Goal: Transaction & Acquisition: Purchase product/service

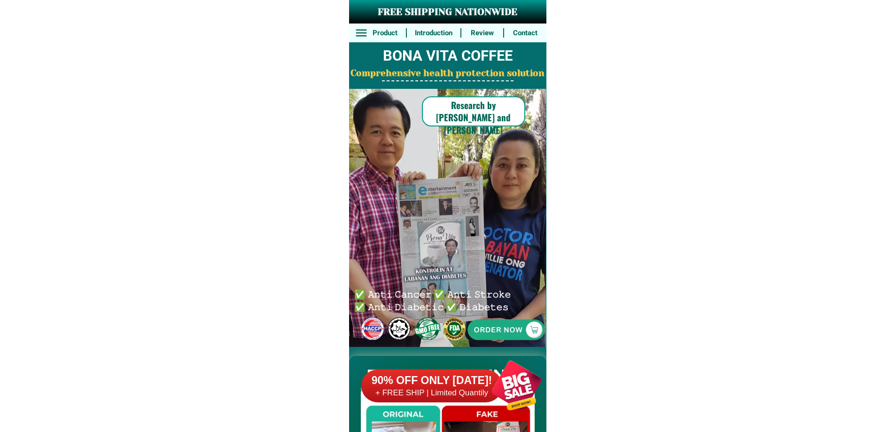
click at [433, 396] on h6 "+ FREE SHIP | Limited Quantily" at bounding box center [431, 393] width 141 height 10
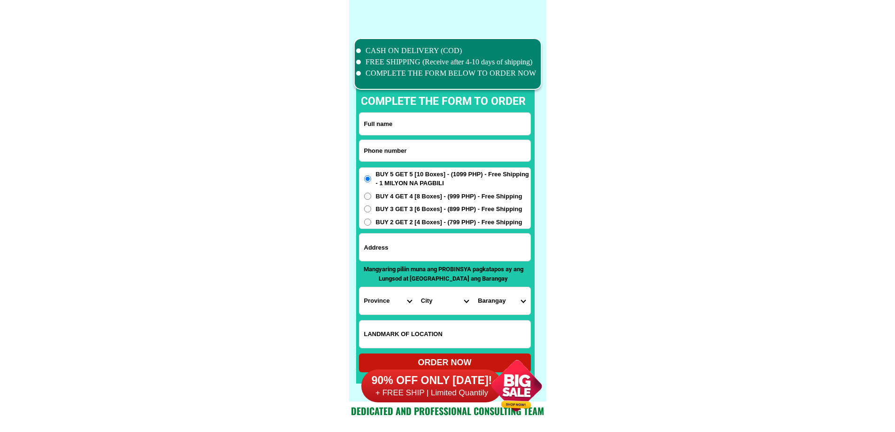
scroll to position [7306, 0]
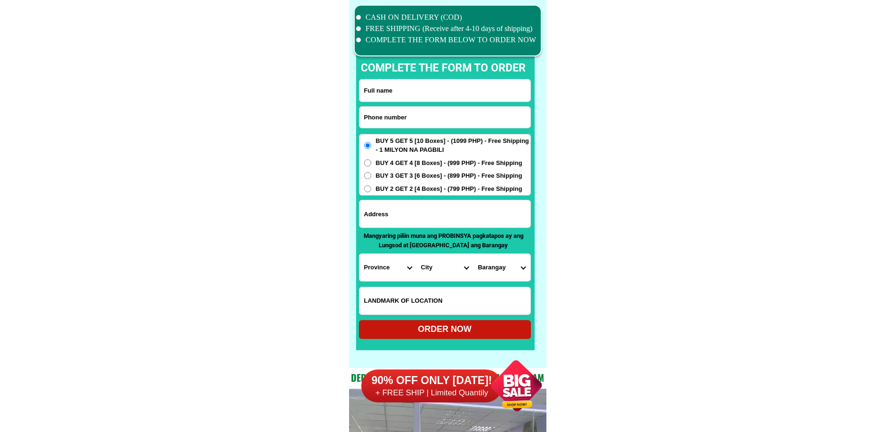
click at [421, 124] on input "Input phone_number" at bounding box center [445, 117] width 171 height 21
paste input "09692021250"
type input "09692021250"
click at [417, 101] on input "Input full_name" at bounding box center [445, 90] width 171 height 22
paste input "[PERSON_NAME]"
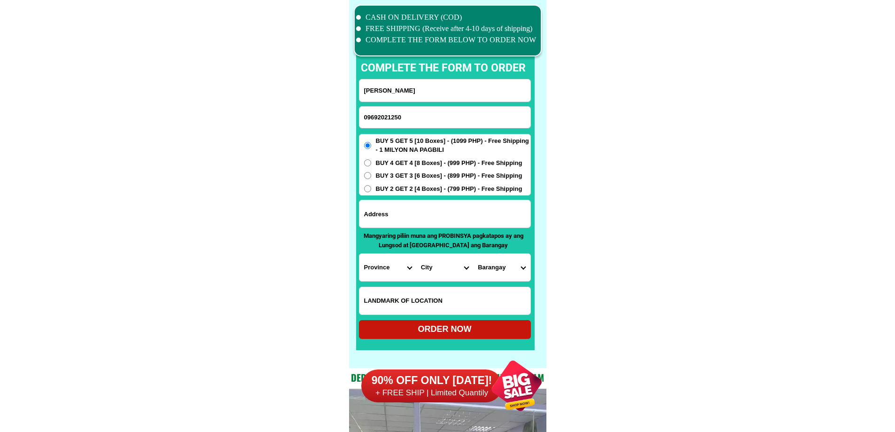
type input "[PERSON_NAME]"
drag, startPoint x: 466, startPoint y: 222, endPoint x: 462, endPoint y: 227, distance: 6.6
click at [466, 222] on input "Input address" at bounding box center [445, 213] width 171 height 27
paste input "blk9 L48 la aldea buena, [GEOGRAPHIC_DATA], timpolok lapu_lapu city [GEOGRAPHIC…"
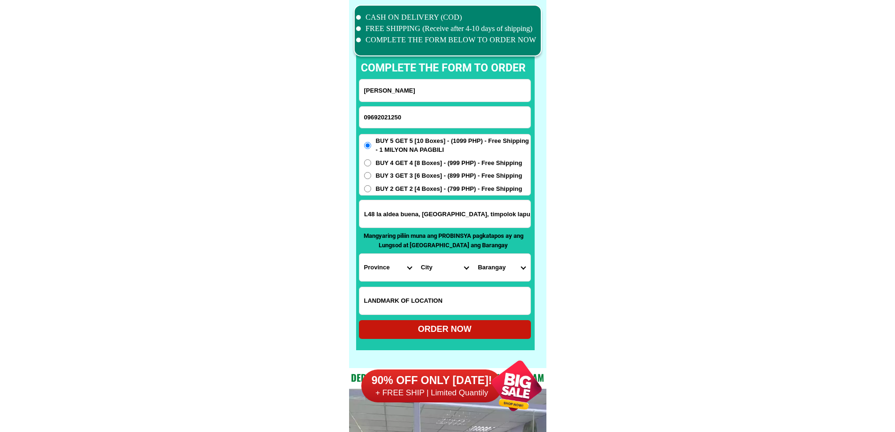
type input "blk9 L48 la aldea buena, [GEOGRAPHIC_DATA], timpolok lapu_lapu city [GEOGRAPHIC…"
click at [386, 271] on select "Province [GEOGRAPHIC_DATA] [GEOGRAPHIC_DATA][PERSON_NAME][GEOGRAPHIC_DATA][GEOG…" at bounding box center [388, 267] width 57 height 27
select select "63_8"
click at [444, 276] on select "City Alcoy [GEOGRAPHIC_DATA][PERSON_NAME][GEOGRAPHIC_DATA][GEOGRAPHIC_DATA] [GE…" at bounding box center [444, 267] width 57 height 27
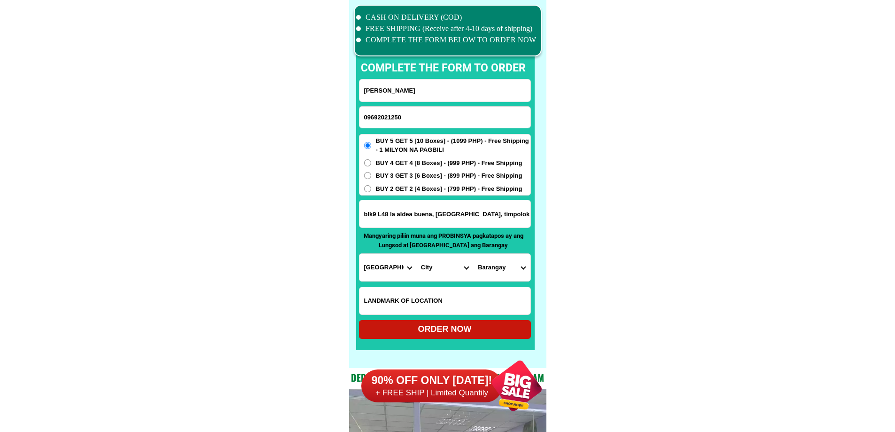
select select "63_83104"
click at [503, 259] on select "Barangay Agus Babag Bankal Baring Basak Buaya Calawisan [PERSON_NAME] Caw-oy Ca…" at bounding box center [501, 267] width 57 height 27
click at [517, 262] on select "Barangay Agus Babag Bankal Baring Basak Buaya Calawisan [PERSON_NAME] Caw-oy Ca…" at bounding box center [501, 267] width 57 height 27
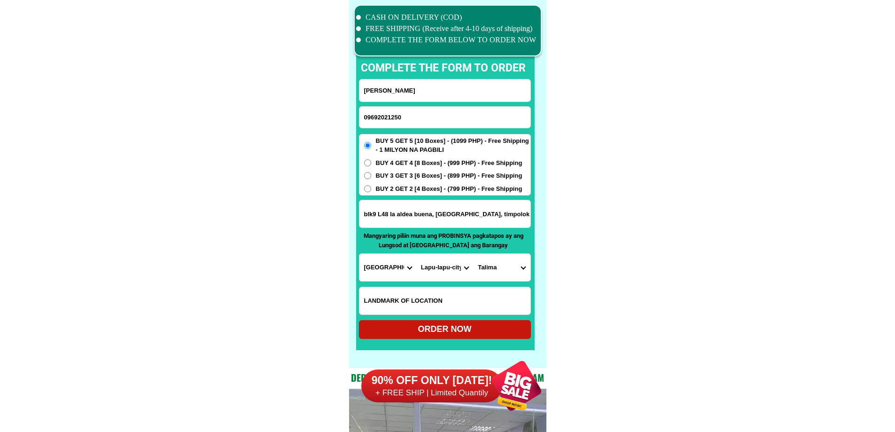
select select "63_83104441"
drag, startPoint x: 625, startPoint y: 284, endPoint x: 574, endPoint y: 291, distance: 51.3
click at [456, 309] on input "Input LANDMARKOFLOCATION" at bounding box center [445, 300] width 171 height 27
click at [376, 326] on div "ORDER NOW" at bounding box center [445, 329] width 172 height 13
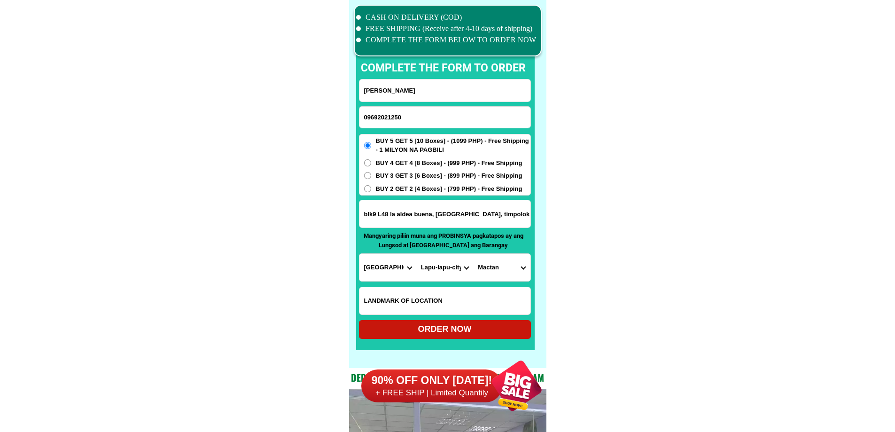
radio input "true"
click at [444, 115] on input "09692021250" at bounding box center [445, 117] width 171 height 21
paste input "09083368928"
type input "09083368928"
click at [414, 99] on input "Input full_name" at bounding box center [445, 90] width 171 height 22
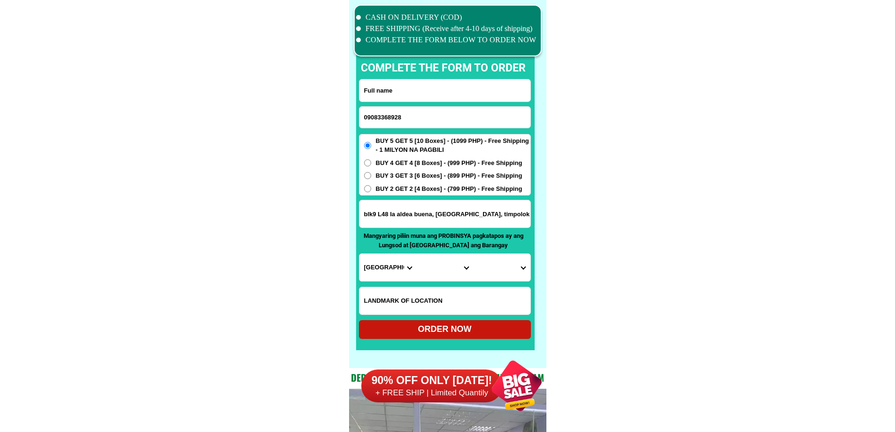
paste input "[PERSON_NAME]"
type input "[PERSON_NAME]"
click at [425, 192] on span "BUY 2 GET 2 [4 Boxes] - (799 PHP) - Free Shipping" at bounding box center [449, 188] width 147 height 9
click at [371, 192] on input "BUY 2 GET 2 [4 Boxes] - (799 PHP) - Free Shipping" at bounding box center [367, 188] width 7 height 7
radio input "true"
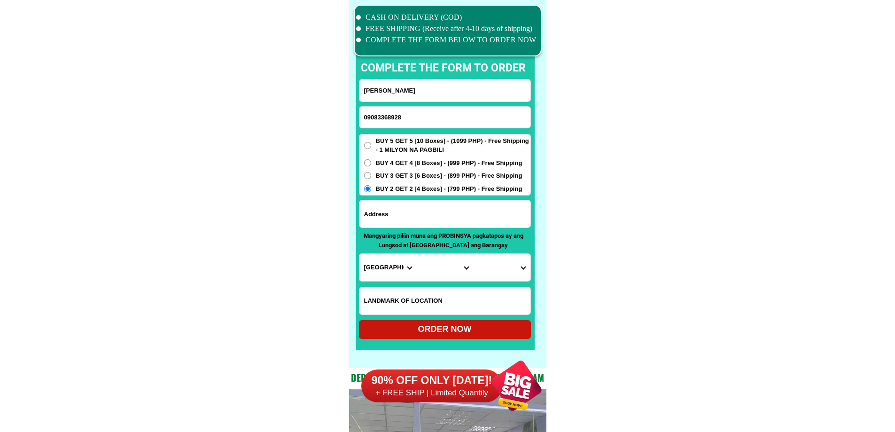
click at [418, 215] on input "Input address" at bounding box center [445, 213] width 171 height 27
paste input "225 gladiola dt upper QM [GEOGRAPHIC_DATA]"
type input "225 gladiola dt upper QM [GEOGRAPHIC_DATA]"
click at [376, 273] on select "Province [GEOGRAPHIC_DATA] [GEOGRAPHIC_DATA][PERSON_NAME][GEOGRAPHIC_DATA][GEOG…" at bounding box center [388, 267] width 57 height 27
select select "63_219"
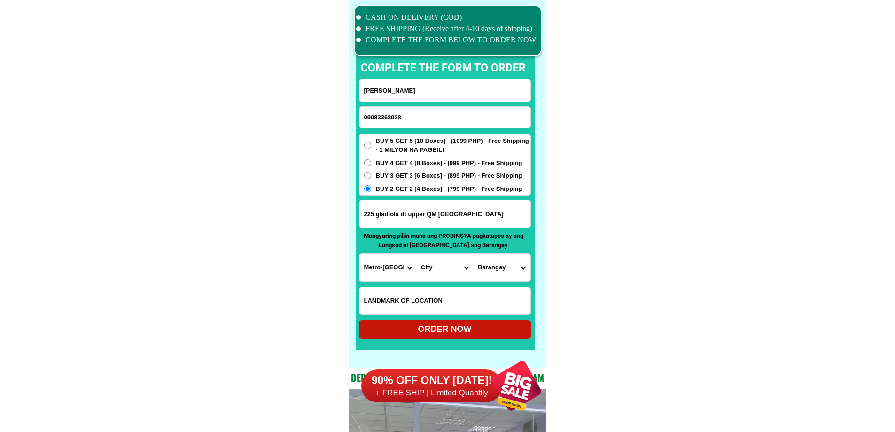
click at [417, 269] on select "City [GEOGRAPHIC_DATA] [GEOGRAPHIC_DATA] [GEOGRAPHIC_DATA] [GEOGRAPHIC_DATA]-ci…" at bounding box center [444, 267] width 57 height 27
select select "63_2191264"
click at [454, 216] on input "225 gladiola dt upper QM [GEOGRAPHIC_DATA]" at bounding box center [445, 213] width 171 height 27
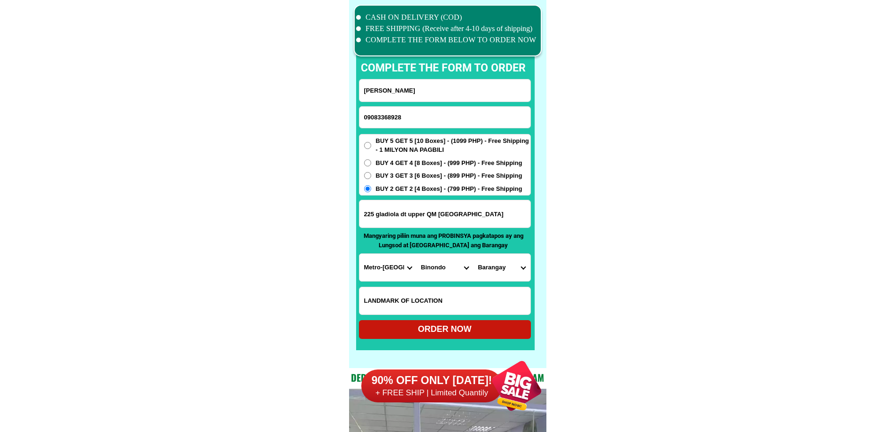
click at [398, 268] on select "Province [GEOGRAPHIC_DATA] [GEOGRAPHIC_DATA][PERSON_NAME][GEOGRAPHIC_DATA][GEOG…" at bounding box center [388, 267] width 57 height 27
select select "63_108"
click at [438, 271] on select "City Agoncillo Alitagtag Allacapan [GEOGRAPHIC_DATA] [GEOGRAPHIC_DATA]-balete […" at bounding box center [444, 267] width 57 height 27
select select "63_1088728"
click at [402, 271] on select "Province [GEOGRAPHIC_DATA] [GEOGRAPHIC_DATA][PERSON_NAME][GEOGRAPHIC_DATA][GEOG…" at bounding box center [388, 267] width 57 height 27
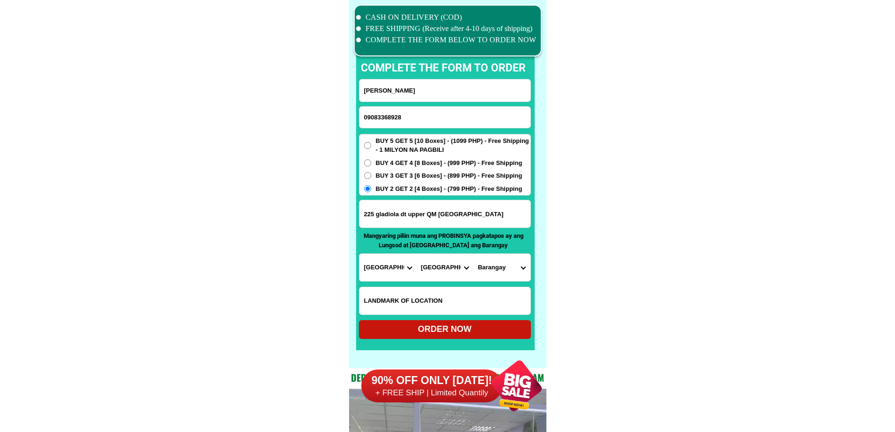
select select "63_695"
click at [431, 270] on select "City Atok [GEOGRAPHIC_DATA]-city [GEOGRAPHIC_DATA] [GEOGRAPHIC_DATA] Buguias It…" at bounding box center [444, 267] width 57 height 27
select select "63_6951986"
click at [416, 254] on select "City Atok [GEOGRAPHIC_DATA]-city [GEOGRAPHIC_DATA] [GEOGRAPHIC_DATA] Buguias It…" at bounding box center [444, 267] width 57 height 27
click at [498, 272] on select "[GEOGRAPHIC_DATA][PERSON_NAME][GEOGRAPHIC_DATA][GEOGRAPHIC_DATA] ([GEOGRAPHIC_D…" at bounding box center [501, 267] width 57 height 27
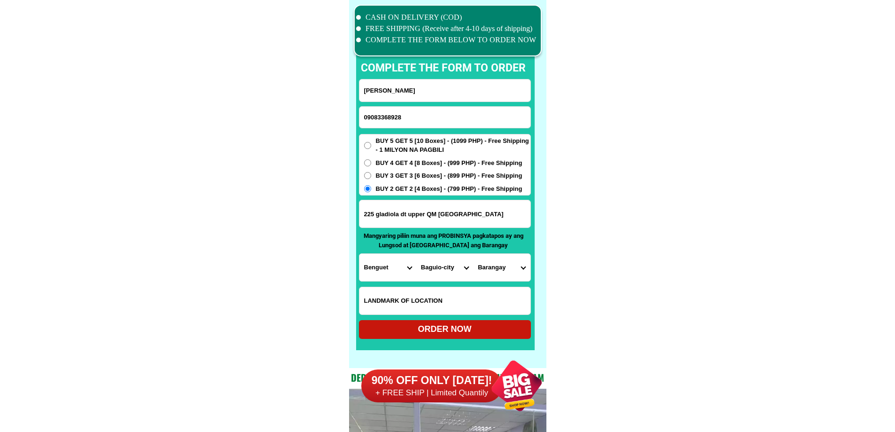
click at [498, 272] on select "[GEOGRAPHIC_DATA][PERSON_NAME][GEOGRAPHIC_DATA][GEOGRAPHIC_DATA] ([GEOGRAPHIC_D…" at bounding box center [501, 267] width 57 height 27
drag, startPoint x: 496, startPoint y: 266, endPoint x: 498, endPoint y: 273, distance: 7.8
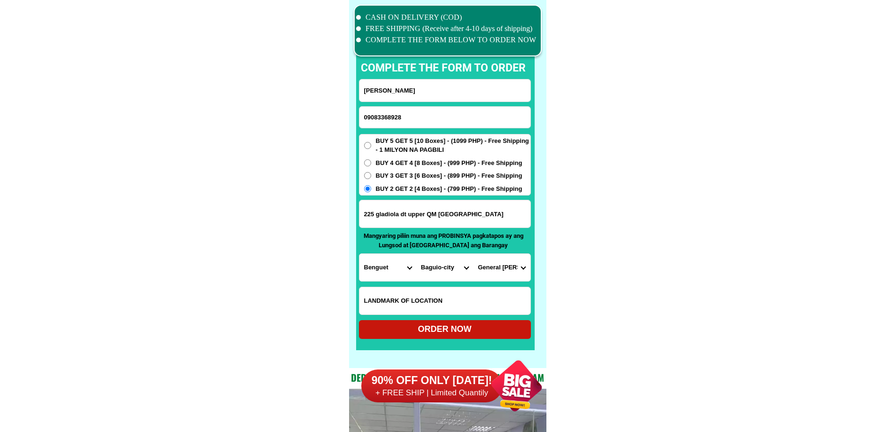
click at [496, 266] on select "[GEOGRAPHIC_DATA][PERSON_NAME][GEOGRAPHIC_DATA][GEOGRAPHIC_DATA] ([GEOGRAPHIC_D…" at bounding box center [501, 267] width 57 height 27
click at [499, 273] on select "[GEOGRAPHIC_DATA][PERSON_NAME][GEOGRAPHIC_DATA][GEOGRAPHIC_DATA] ([GEOGRAPHIC_D…" at bounding box center [501, 267] width 57 height 27
select select "63_695198611308"
click at [468, 325] on div "ORDER NOW" at bounding box center [445, 329] width 172 height 13
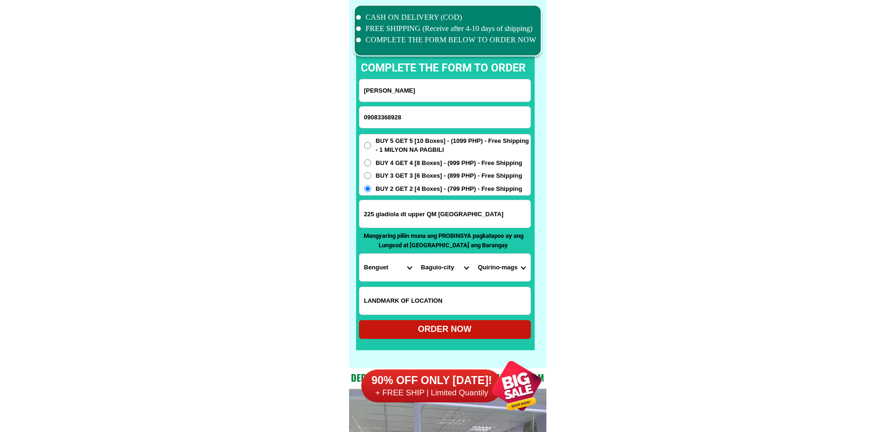
radio input "true"
click at [424, 119] on input "Input phone_number" at bounding box center [445, 117] width 171 height 21
paste input "09772054922"
type input "09772054922"
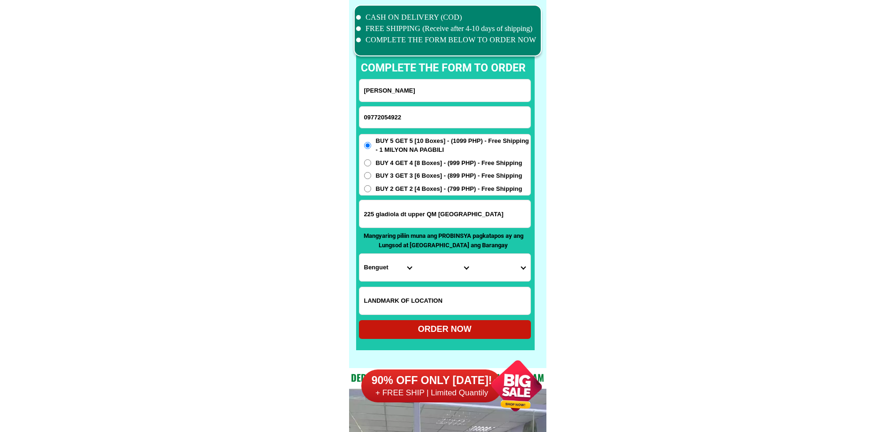
click at [444, 102] on form "[PERSON_NAME] 09772054922 ORDER NOW 225 gladiola dt [GEOGRAPHIC_DATA] [GEOGRAPH…" at bounding box center [445, 209] width 172 height 260
click at [441, 90] on input "[PERSON_NAME]" at bounding box center [445, 90] width 171 height 22
paste input "[PERSON_NAME]"
type input "[PERSON_NAME]"
drag, startPoint x: 453, startPoint y: 211, endPoint x: 459, endPoint y: 211, distance: 6.6
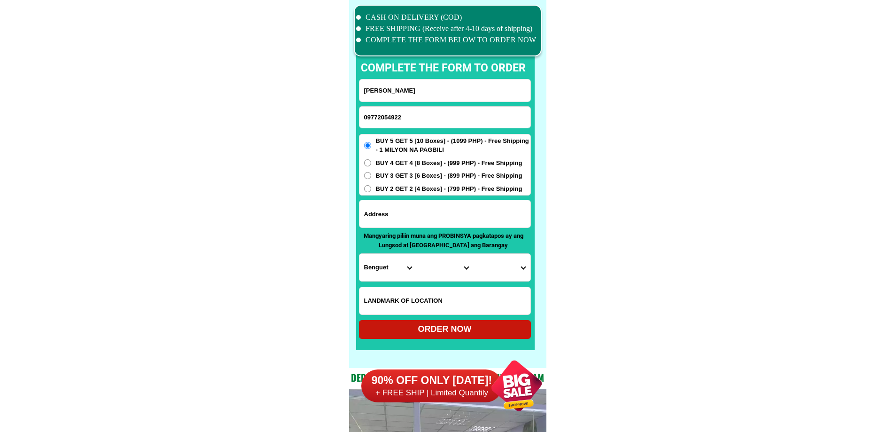
click at [453, 211] on input "Input address" at bounding box center [445, 213] width 171 height 27
paste input "Palikpikan balayan batangas"
type input "Palikpikan balayan batangas"
click at [423, 297] on input "Input LANDMARKOFLOCATION" at bounding box center [445, 300] width 171 height 27
paste input "Brgy hall"
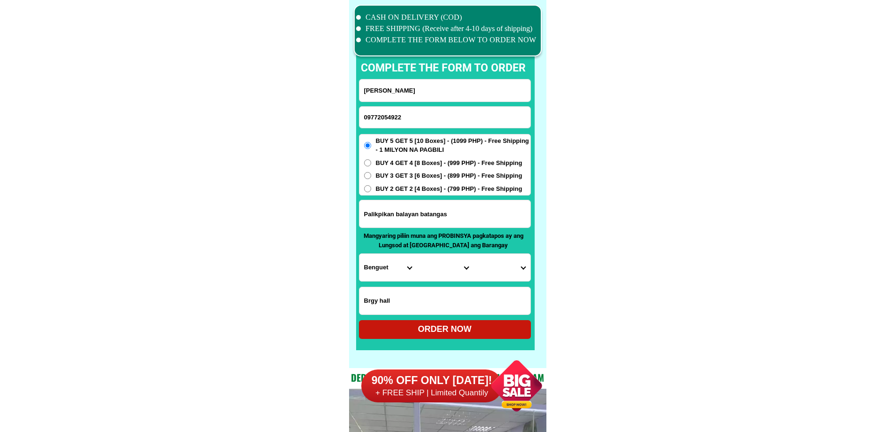
type input "Brgy hall"
click at [374, 260] on select "Province [GEOGRAPHIC_DATA] [GEOGRAPHIC_DATA][PERSON_NAME][GEOGRAPHIC_DATA][GEOG…" at bounding box center [388, 267] width 57 height 27
select select "63_108"
click at [422, 255] on select "City Agoncillo Alitagtag Allacapan [GEOGRAPHIC_DATA] [GEOGRAPHIC_DATA]-balete […" at bounding box center [444, 267] width 57 height 27
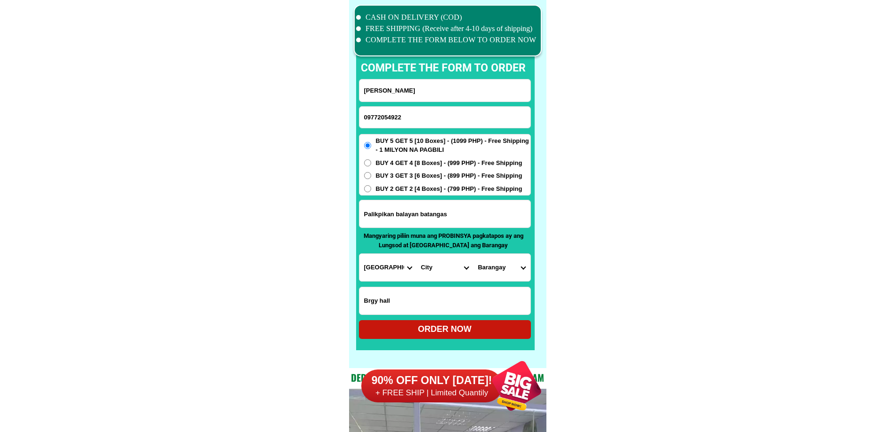
select select "63_1087090"
click at [474, 270] on select "[GEOGRAPHIC_DATA] (pob.) Barangay 10 (pob.) Barangay 11 (pob.) Barangay 12 (pob…" at bounding box center [501, 267] width 57 height 27
select select "63_10870903748"
drag, startPoint x: 589, startPoint y: 281, endPoint x: 559, endPoint y: 300, distance: 36.1
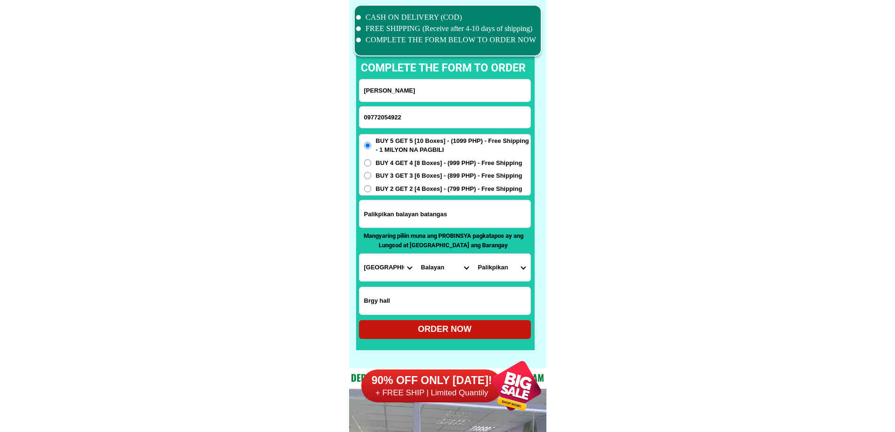
click at [463, 329] on div "ORDER NOW" at bounding box center [445, 329] width 172 height 13
radio input "true"
click at [431, 110] on input "09772054922" at bounding box center [445, 117] width 171 height 21
paste input "09097543897"
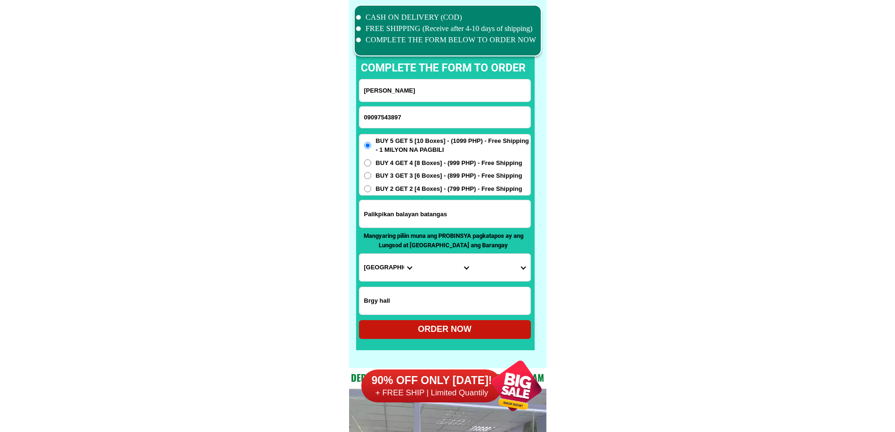
type input "09097543897"
click at [411, 102] on div "[PERSON_NAME]" at bounding box center [445, 90] width 172 height 23
click at [412, 96] on input "[PERSON_NAME]" at bounding box center [445, 90] width 171 height 22
paste input "[PERSON_NAME]"
type input "[PERSON_NAME]"
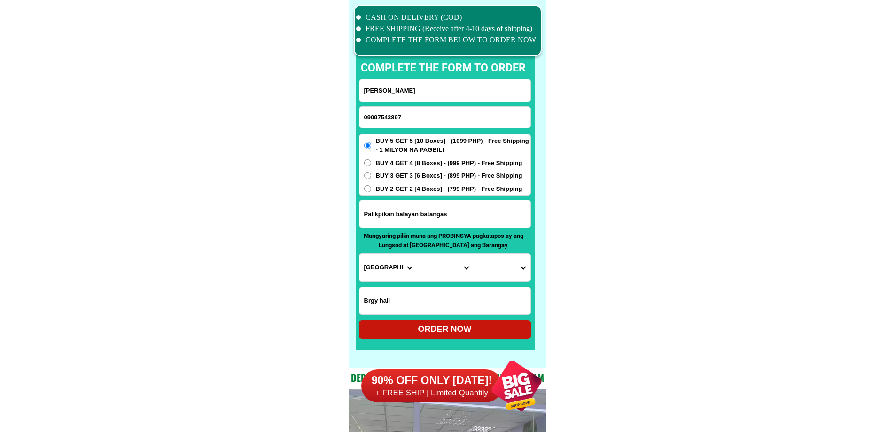
click at [409, 164] on span "BUY 4 GET 4 [8 Boxes] - (999 PHP) - Free Shipping" at bounding box center [449, 162] width 147 height 9
click at [371, 164] on input "BUY 4 GET 4 [8 Boxes] - (999 PHP) - Free Shipping" at bounding box center [367, 162] width 7 height 7
radio input "true"
click at [405, 216] on input "Palikpikan balayan batangas" at bounding box center [445, 213] width 171 height 27
paste input "Purok 3 brgy San [PERSON_NAME]"
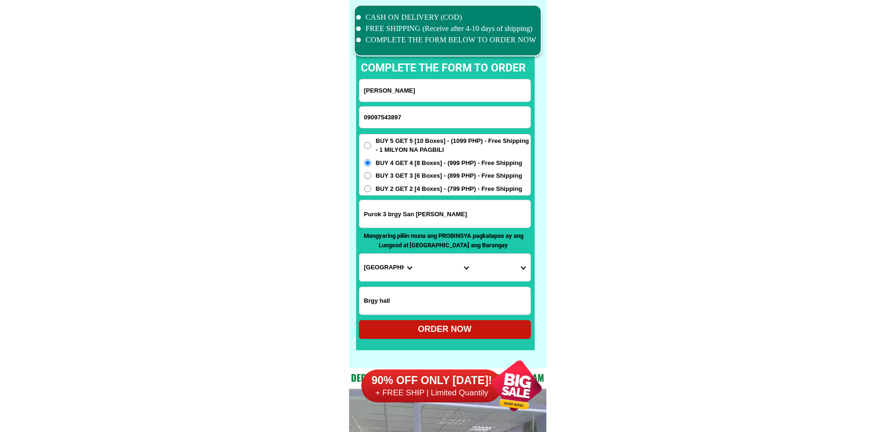
type input "Purok 3 brgy San [PERSON_NAME]"
click at [375, 263] on select "Province [GEOGRAPHIC_DATA] [GEOGRAPHIC_DATA][PERSON_NAME][GEOGRAPHIC_DATA][GEOG…" at bounding box center [388, 267] width 57 height 27
select select "63_196"
click at [360, 254] on select "Province [GEOGRAPHIC_DATA] [GEOGRAPHIC_DATA][PERSON_NAME][GEOGRAPHIC_DATA][GEOG…" at bounding box center [388, 267] width 57 height 27
click at [465, 275] on select "City Capiz-[PERSON_NAME][GEOGRAPHIC_DATA]-president-[PERSON_NAME] Ivisan [PERSO…" at bounding box center [444, 267] width 57 height 27
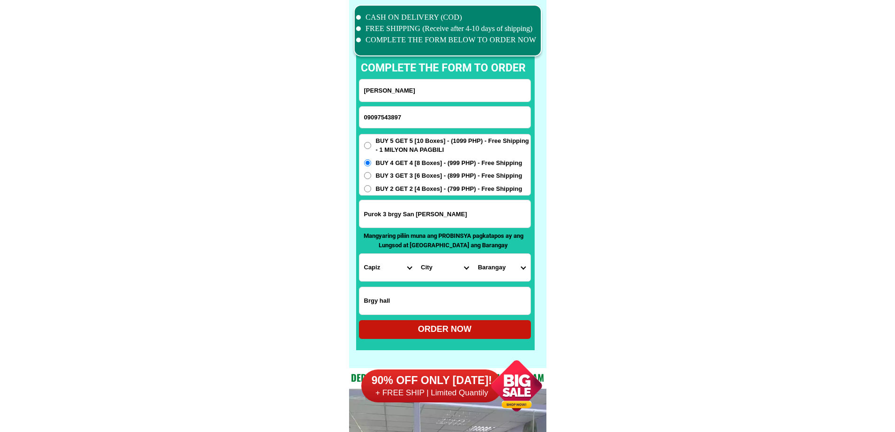
select select "63_1961925"
click at [416, 254] on select "City Capiz-[PERSON_NAME][GEOGRAPHIC_DATA]-president-[PERSON_NAME] Ivisan [PERSO…" at bounding box center [444, 267] width 57 height 27
click at [502, 274] on select "Barangay [PERSON_NAME] [GEOGRAPHIC_DATA][PERSON_NAME][GEOGRAPHIC_DATA] [GEOGRAP…" at bounding box center [501, 267] width 57 height 27
select select "63_19619252190"
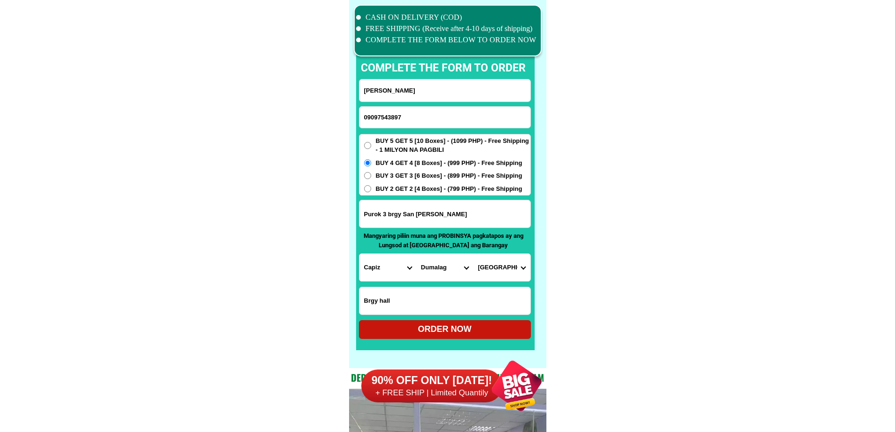
click at [463, 332] on div "ORDER NOW" at bounding box center [445, 329] width 172 height 13
radio input "true"
